Goal: Find specific page/section

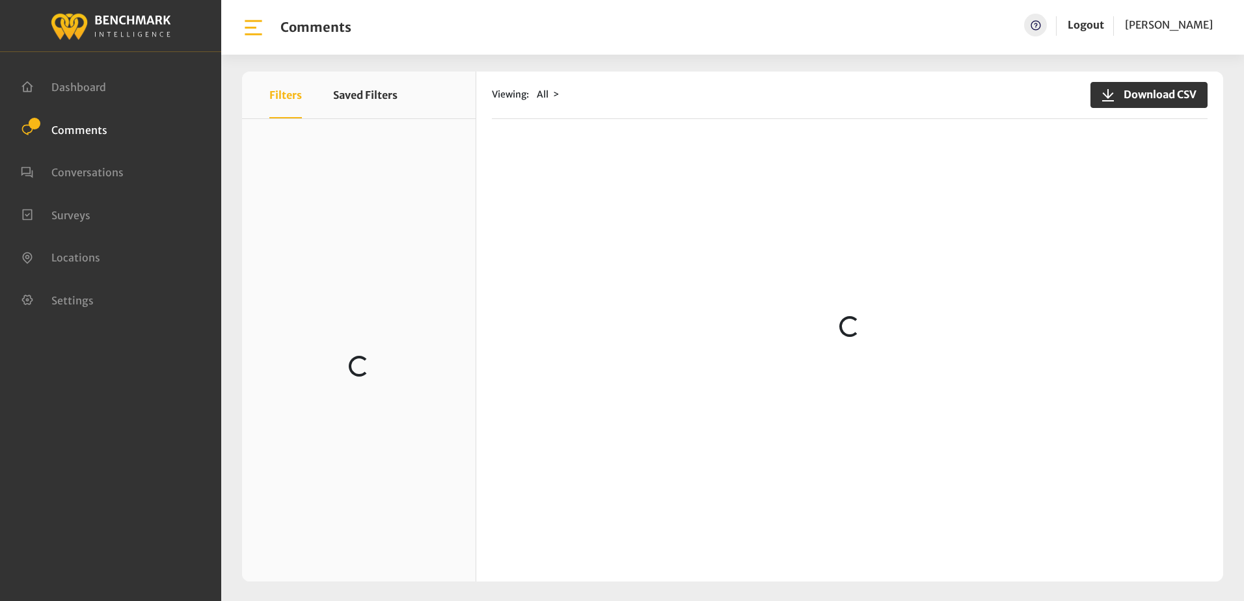
scroll to position [2343, 0]
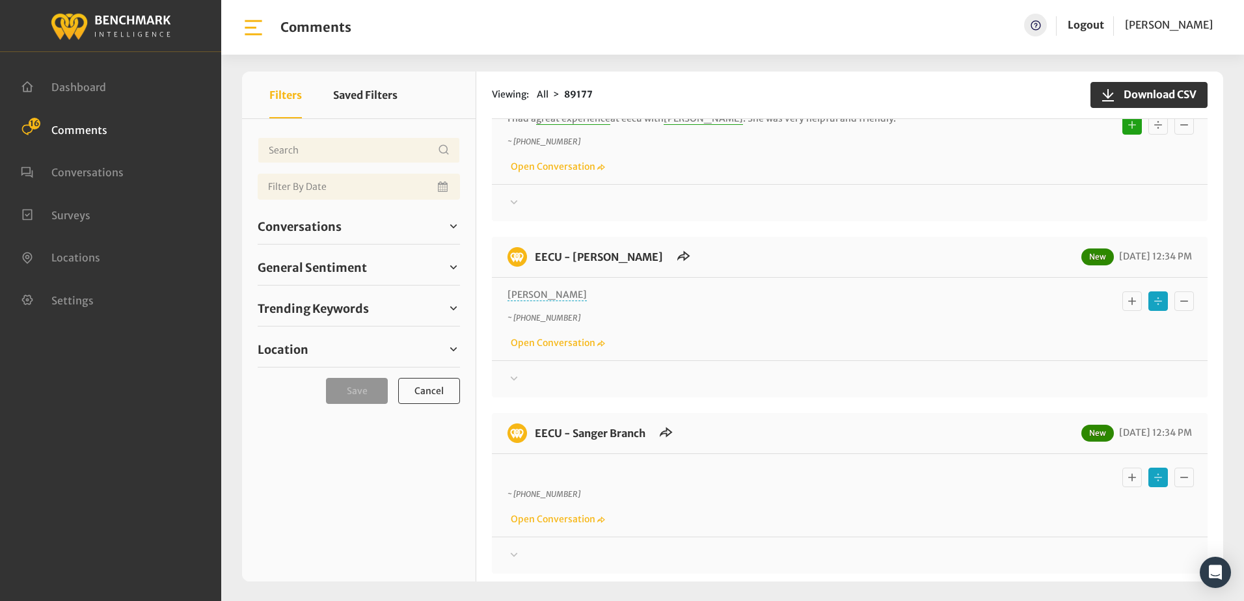
scroll to position [456, 0]
click at [514, 370] on icon at bounding box center [514, 378] width 13 height 16
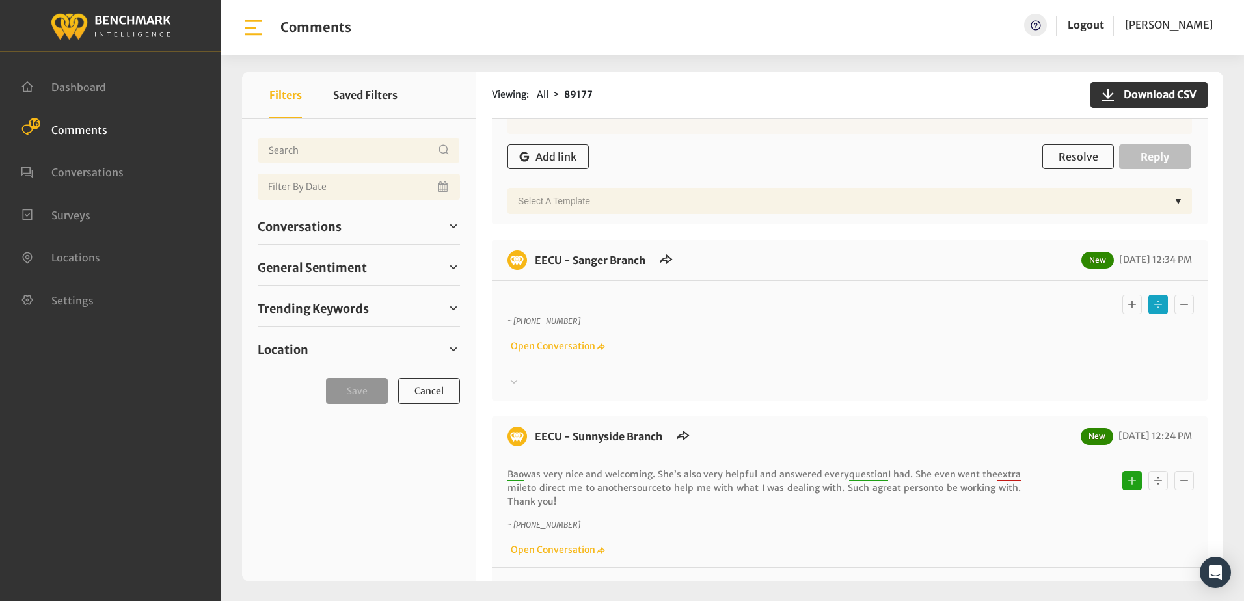
scroll to position [1041, 0]
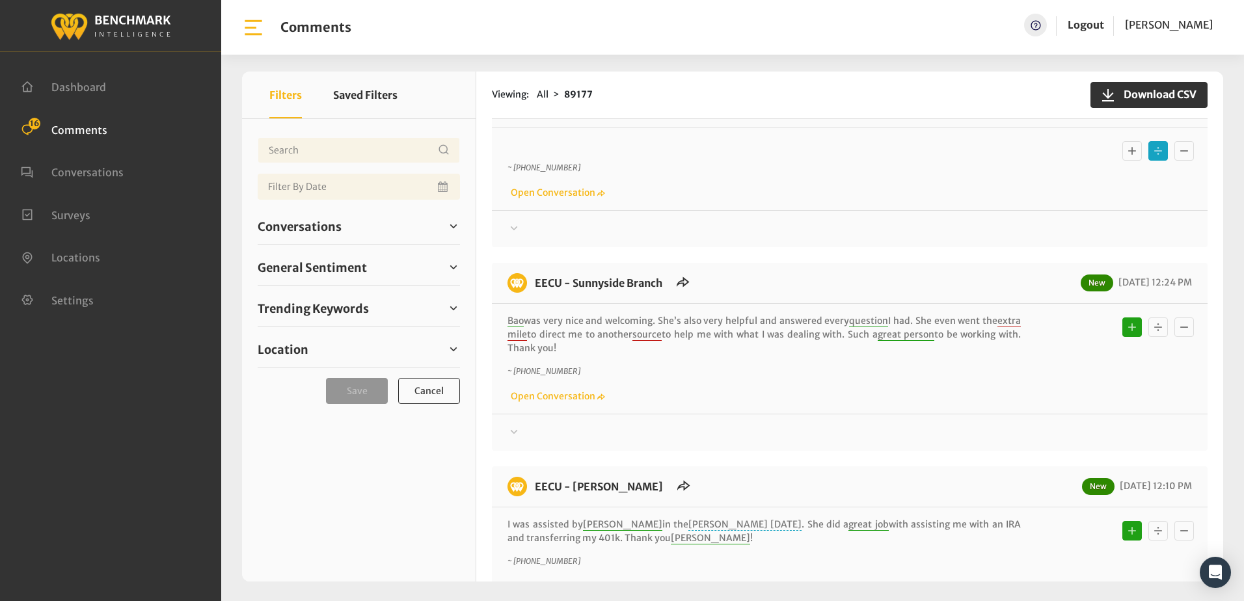
click at [517, 221] on icon at bounding box center [514, 229] width 13 height 16
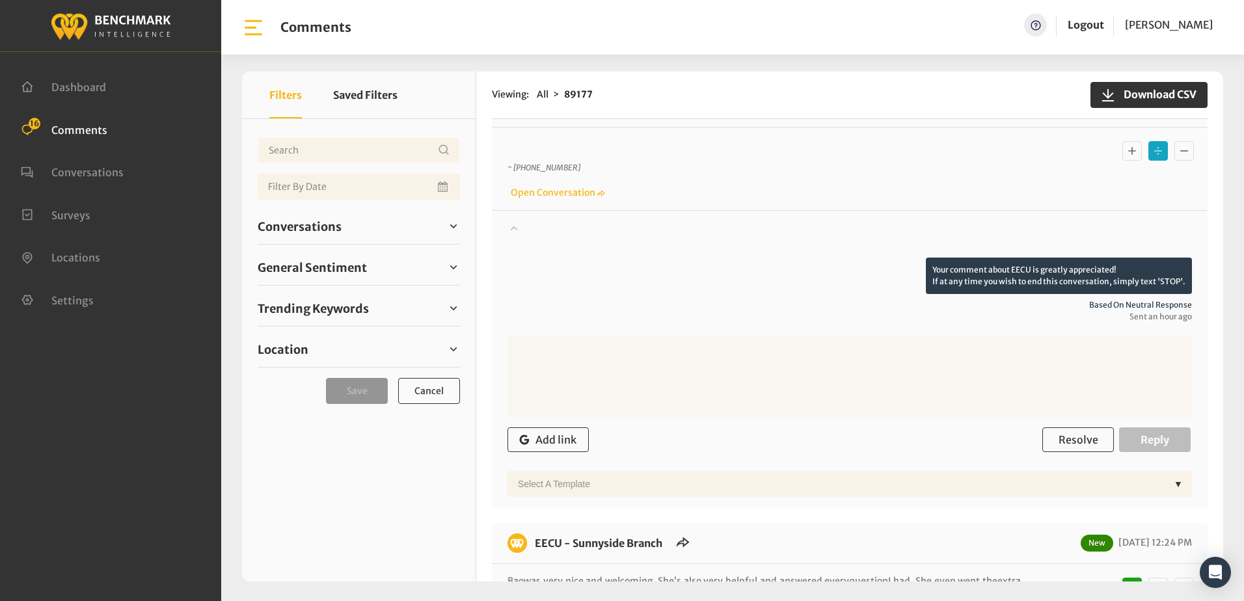
click at [517, 220] on icon at bounding box center [514, 228] width 13 height 16
